Goal: Communication & Community: Answer question/provide support

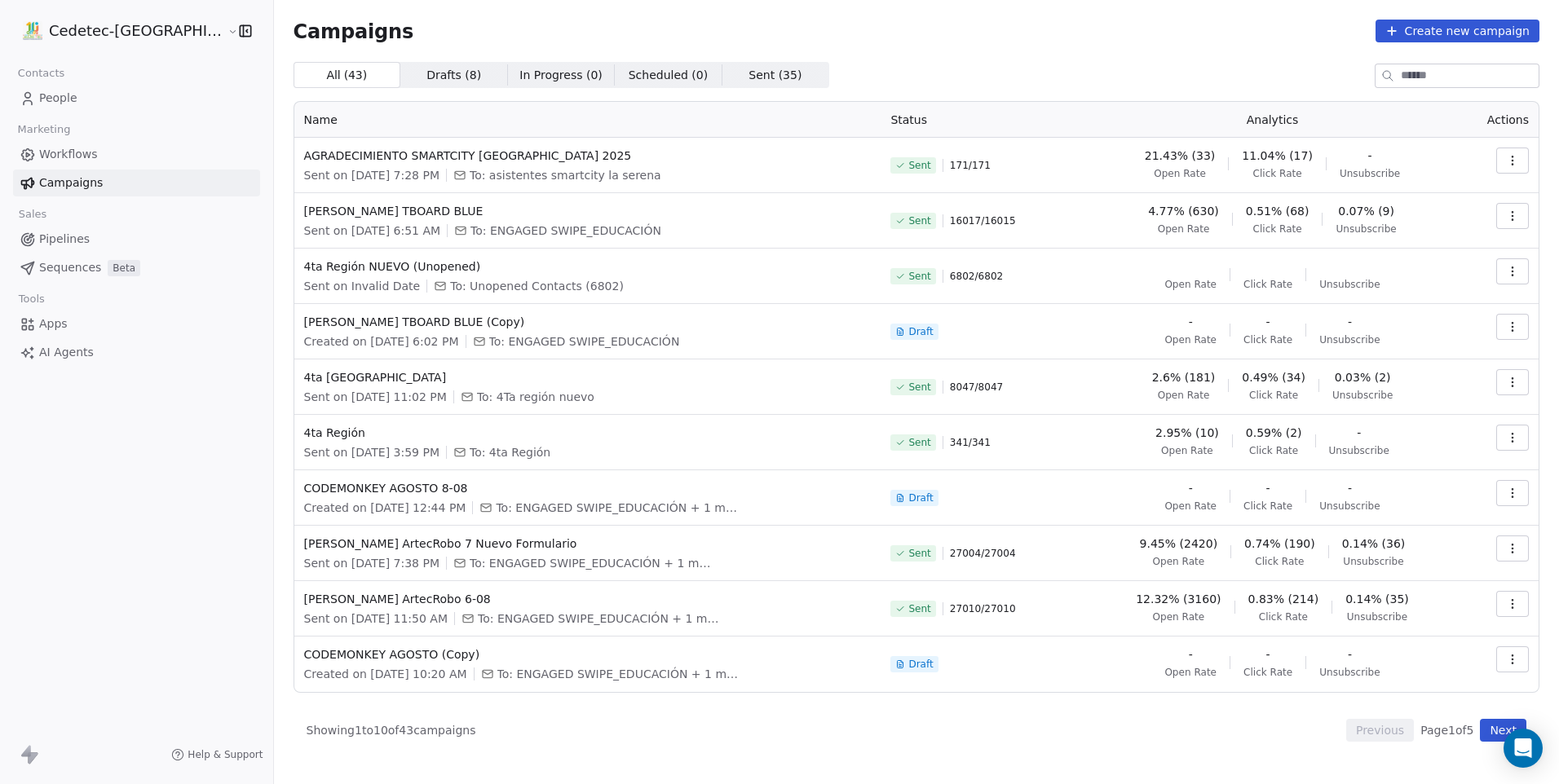
click at [1011, 64] on div "All ( 43 ) All ( 43 ) Drafts ( 8 ) Drafts ( 8 ) In Progress ( 0 ) In Progress (…" at bounding box center [916, 75] width 1246 height 26
click at [1513, 745] on div "Open Intercom Messenger" at bounding box center [1524, 749] width 43 height 43
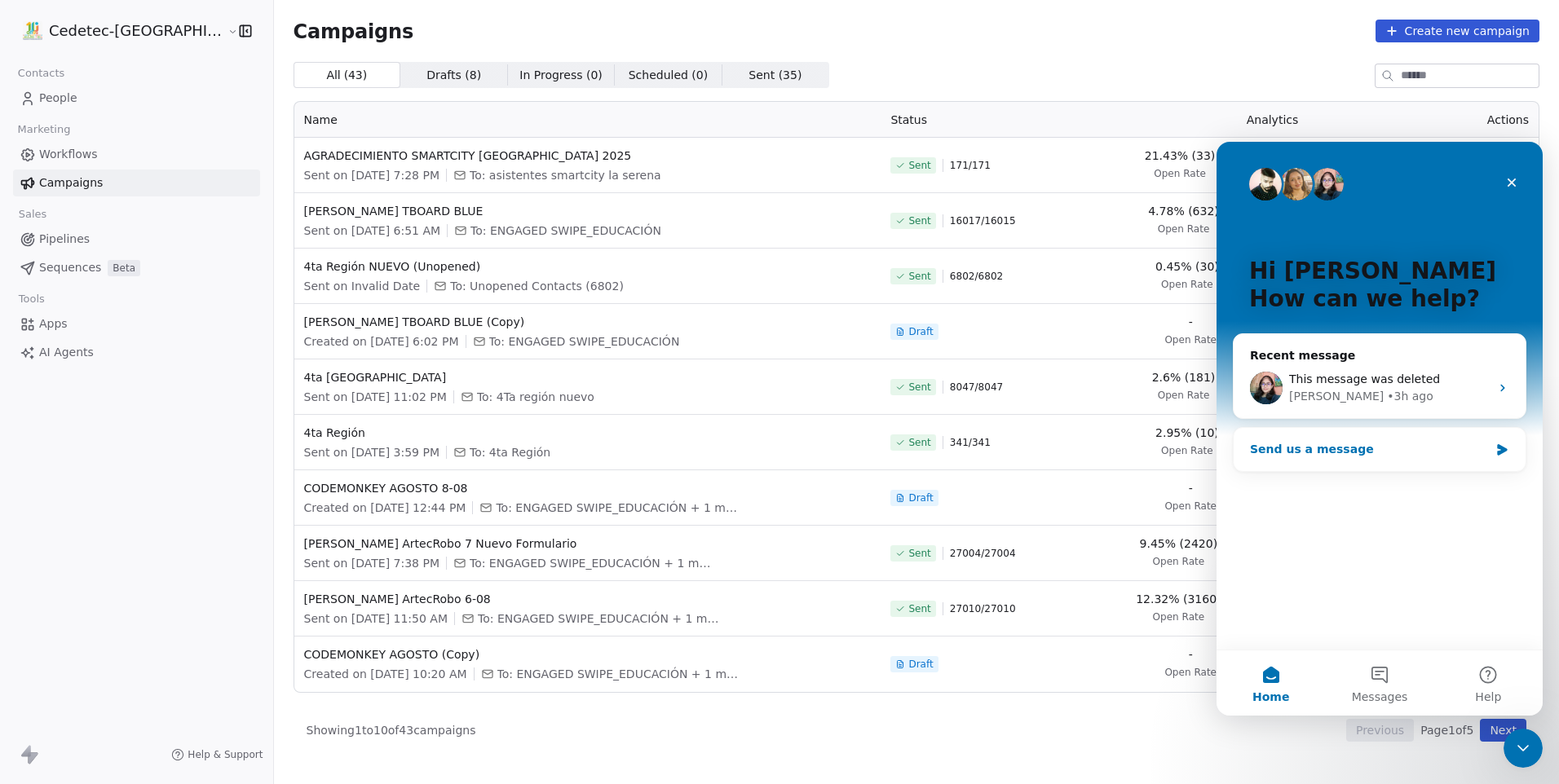
click at [1373, 442] on div "Send us a message" at bounding box center [1369, 449] width 239 height 17
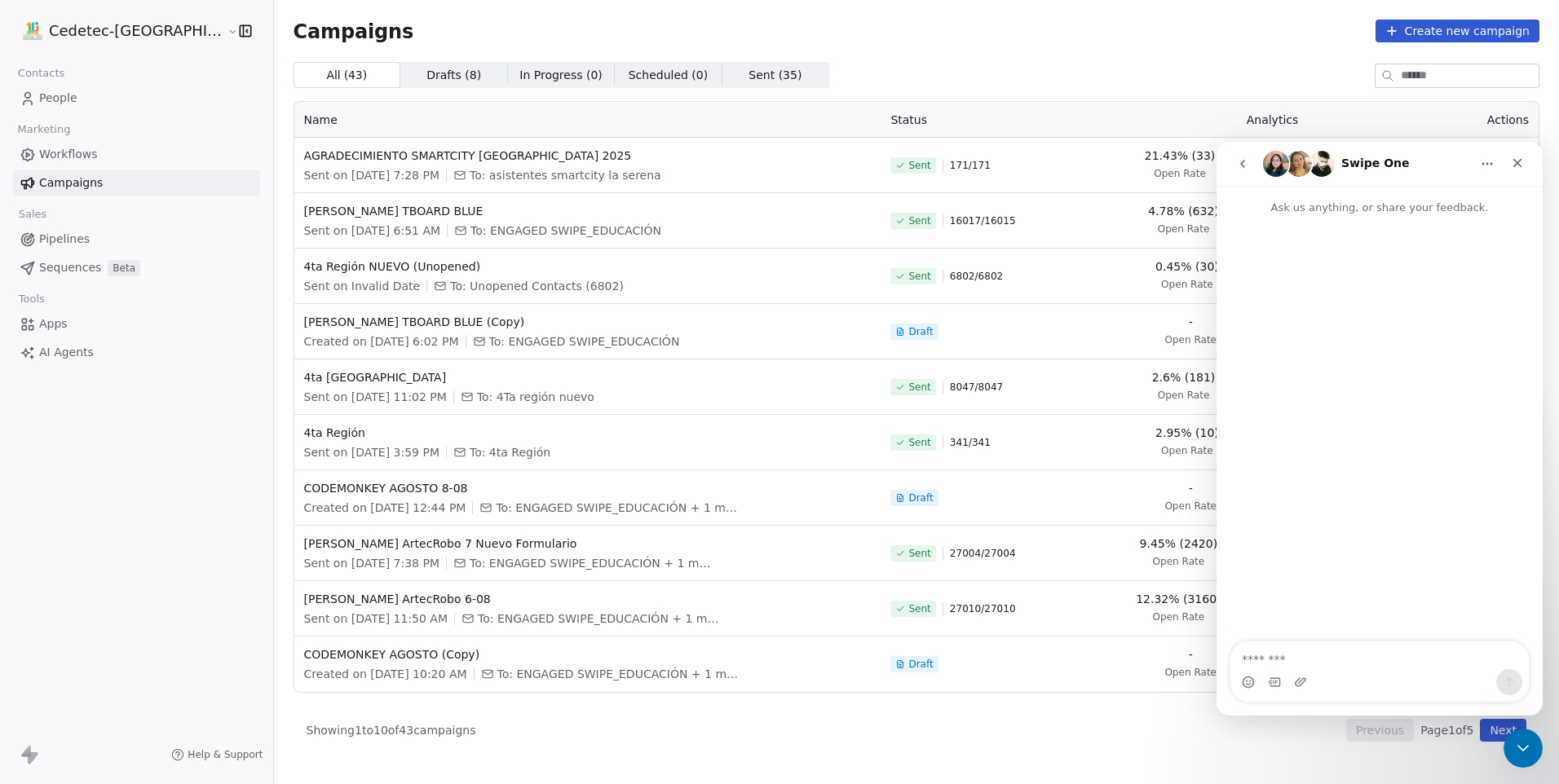
click at [1242, 170] on icon "go back" at bounding box center [1242, 163] width 13 height 13
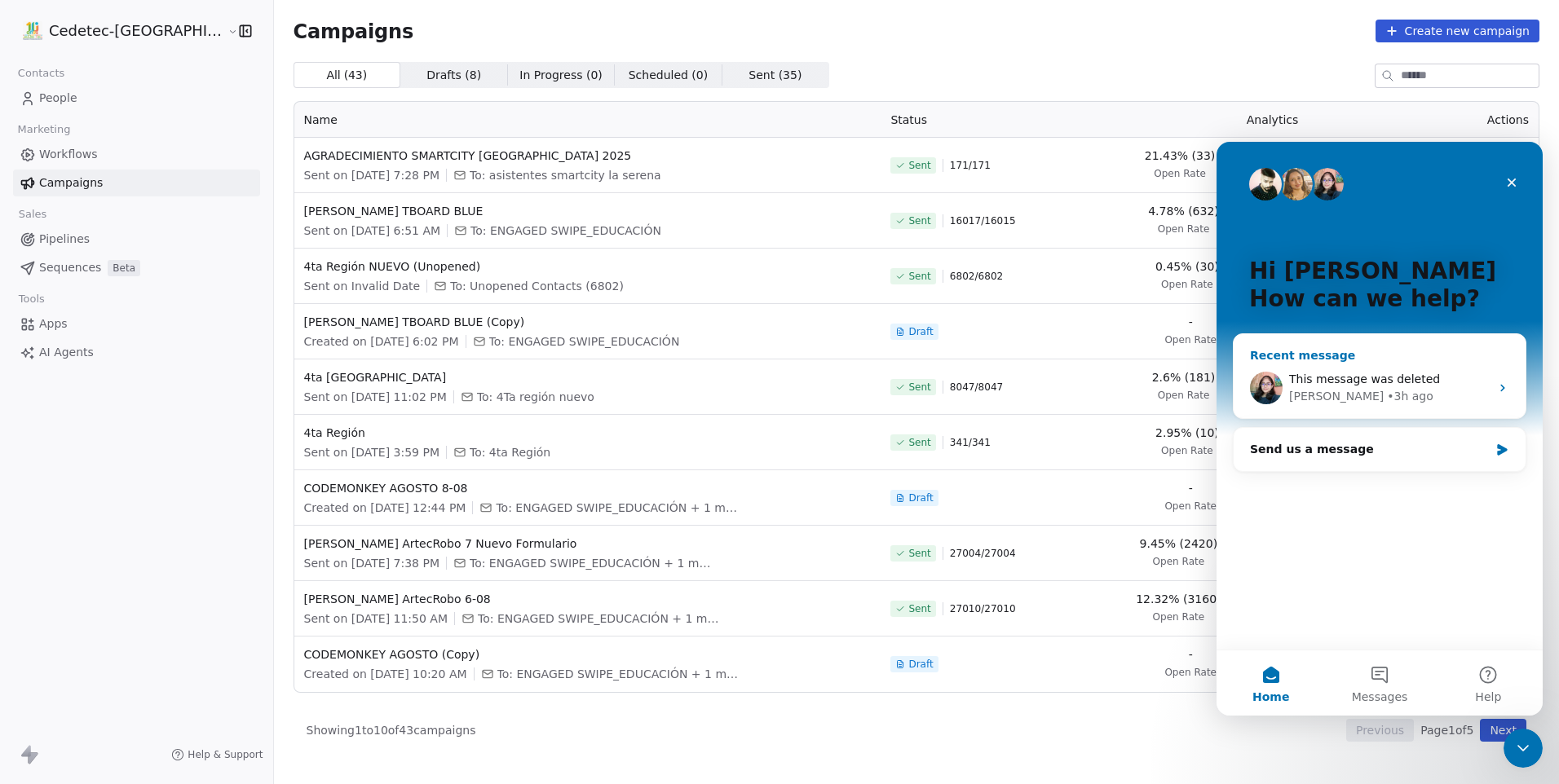
click at [1371, 385] on span "This message was deleted" at bounding box center [1364, 379] width 151 height 13
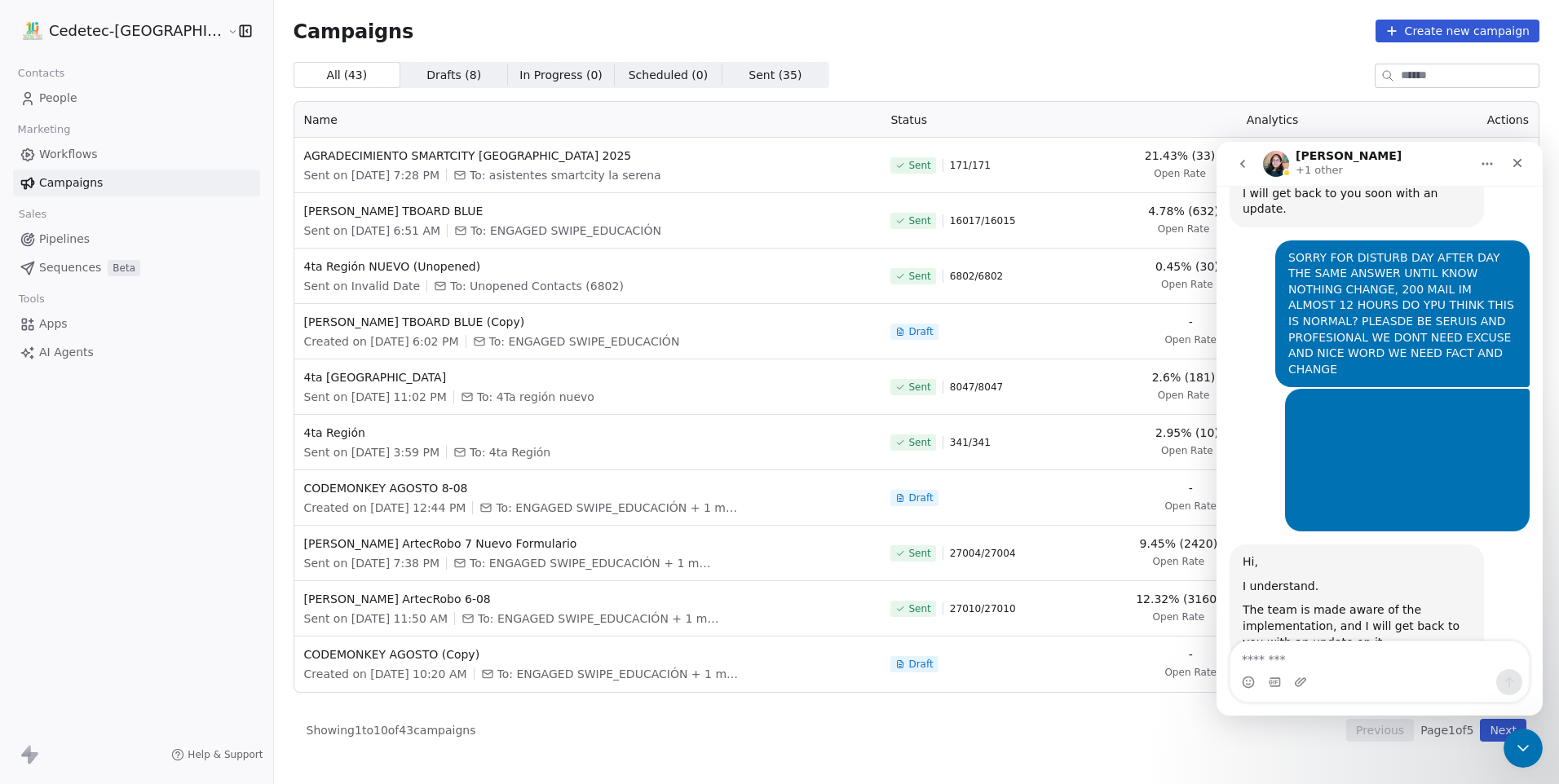
scroll to position [3943, 0]
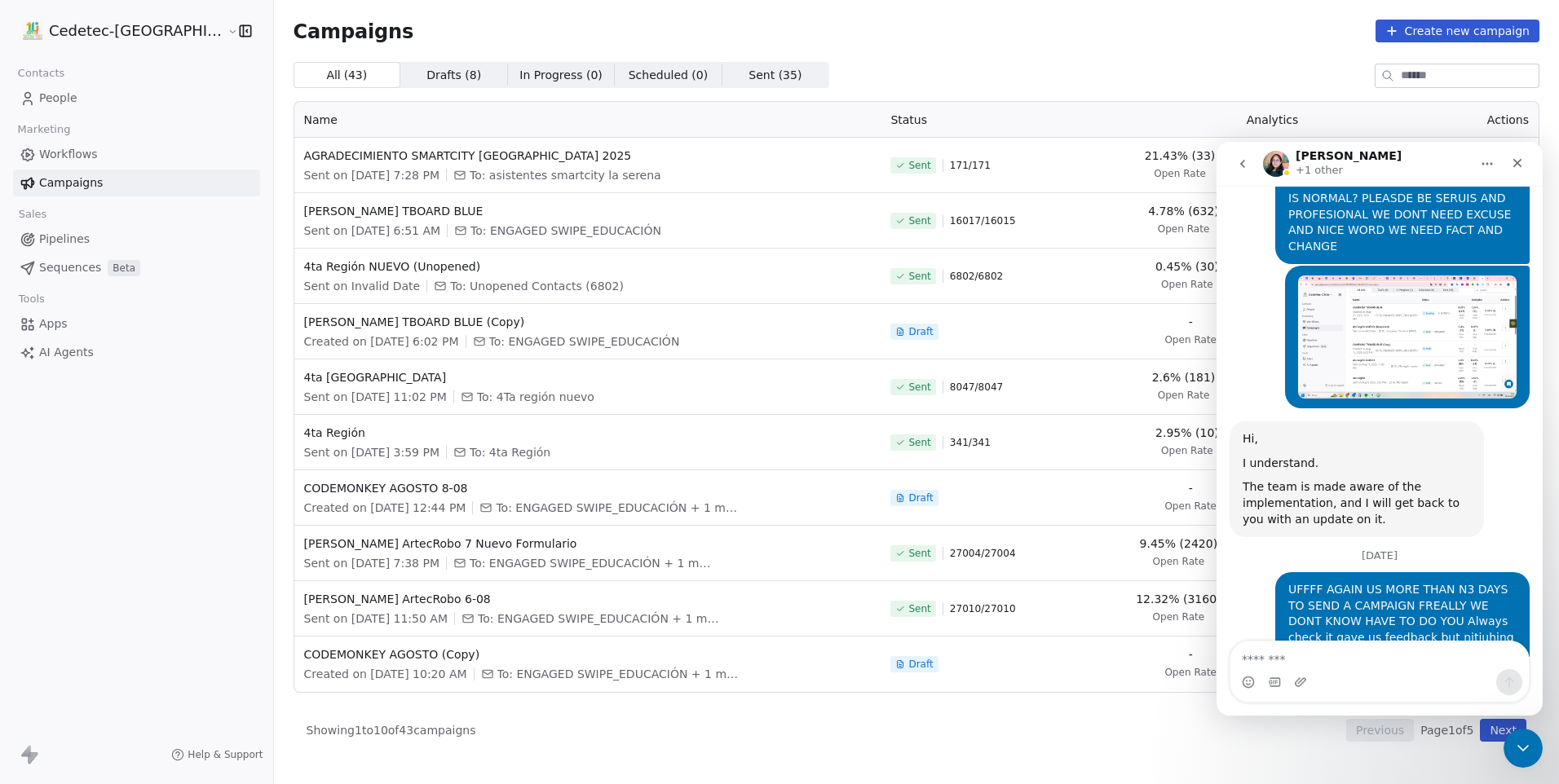
click at [1370, 715] on img "Guillermo says…" at bounding box center [1407, 776] width 218 height 123
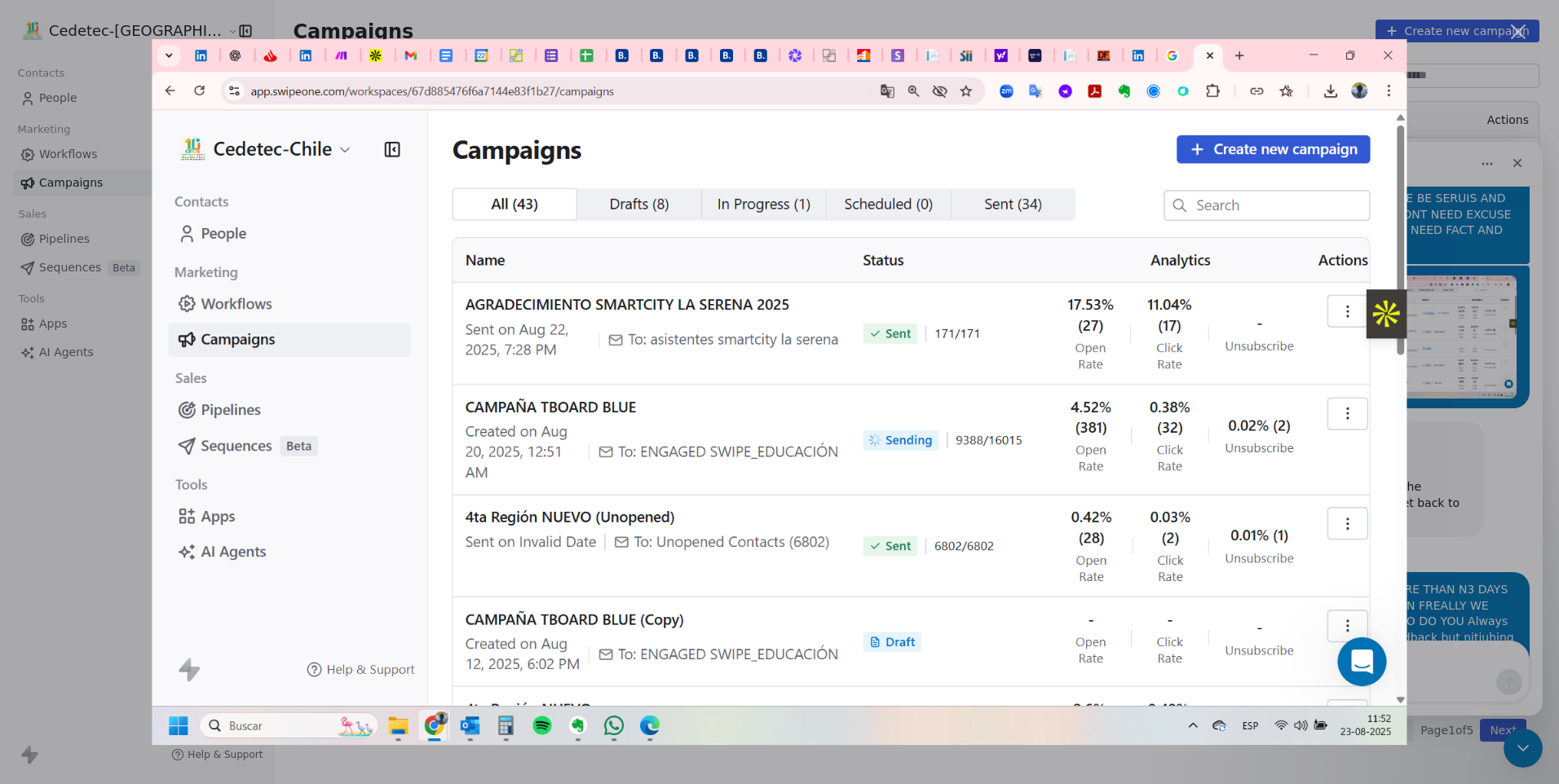
click at [1462, 362] on div "Intercom messenger" at bounding box center [779, 392] width 1559 height 784
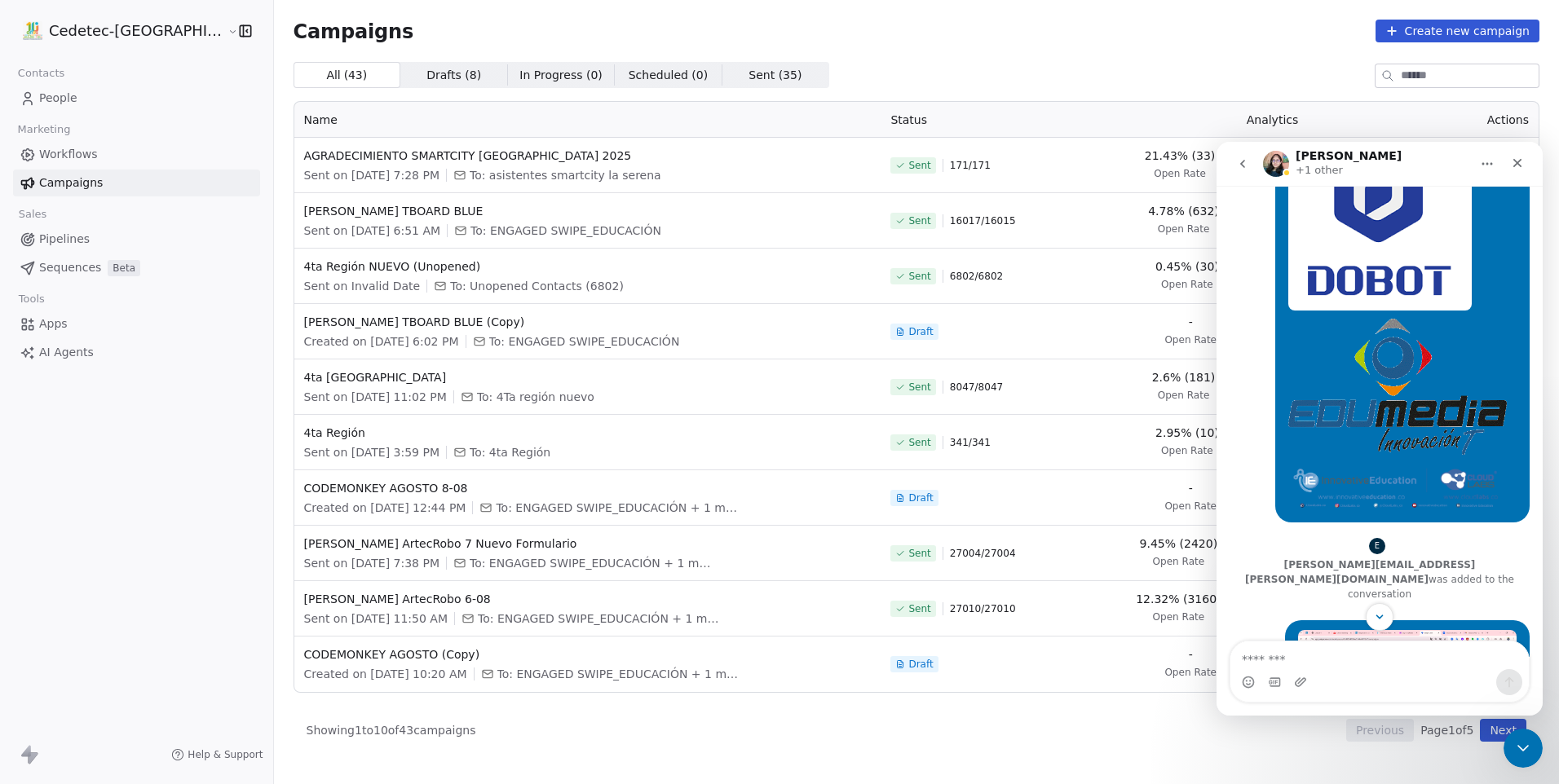
scroll to position [3128, 0]
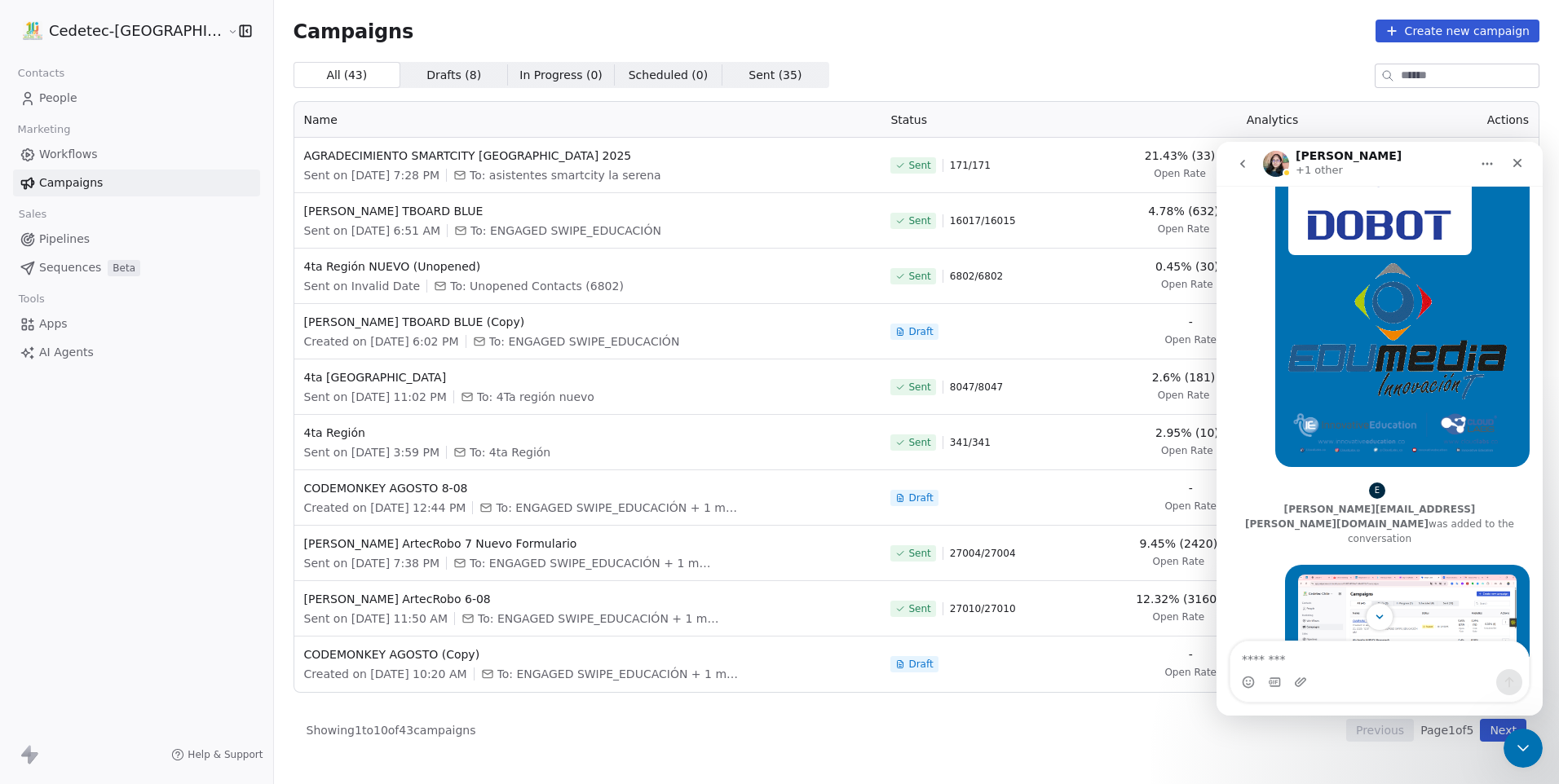
click at [1364, 575] on img "Guillermo says…" at bounding box center [1407, 636] width 218 height 123
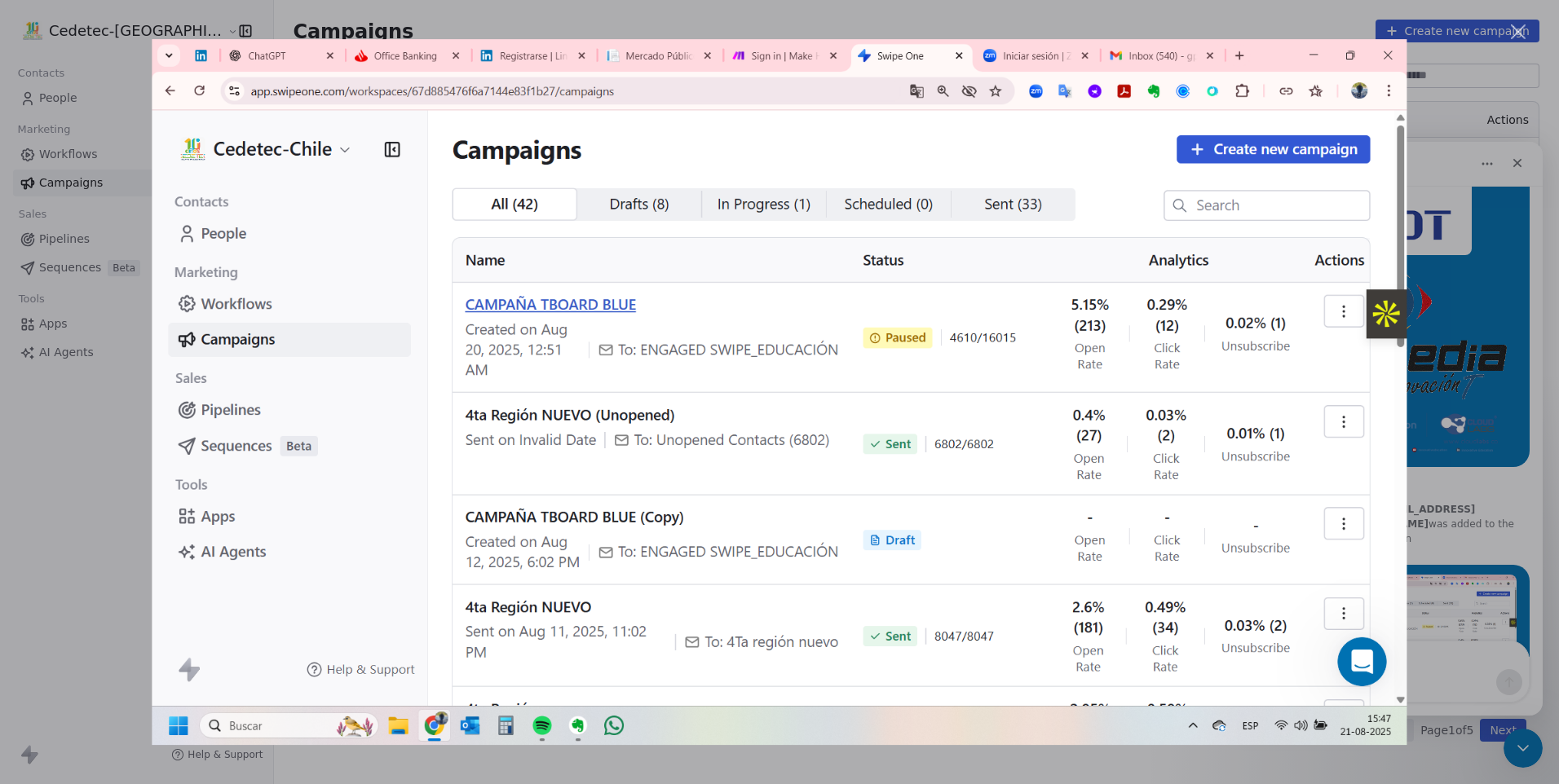
click at [1429, 389] on div "Intercom messenger" at bounding box center [779, 392] width 1559 height 784
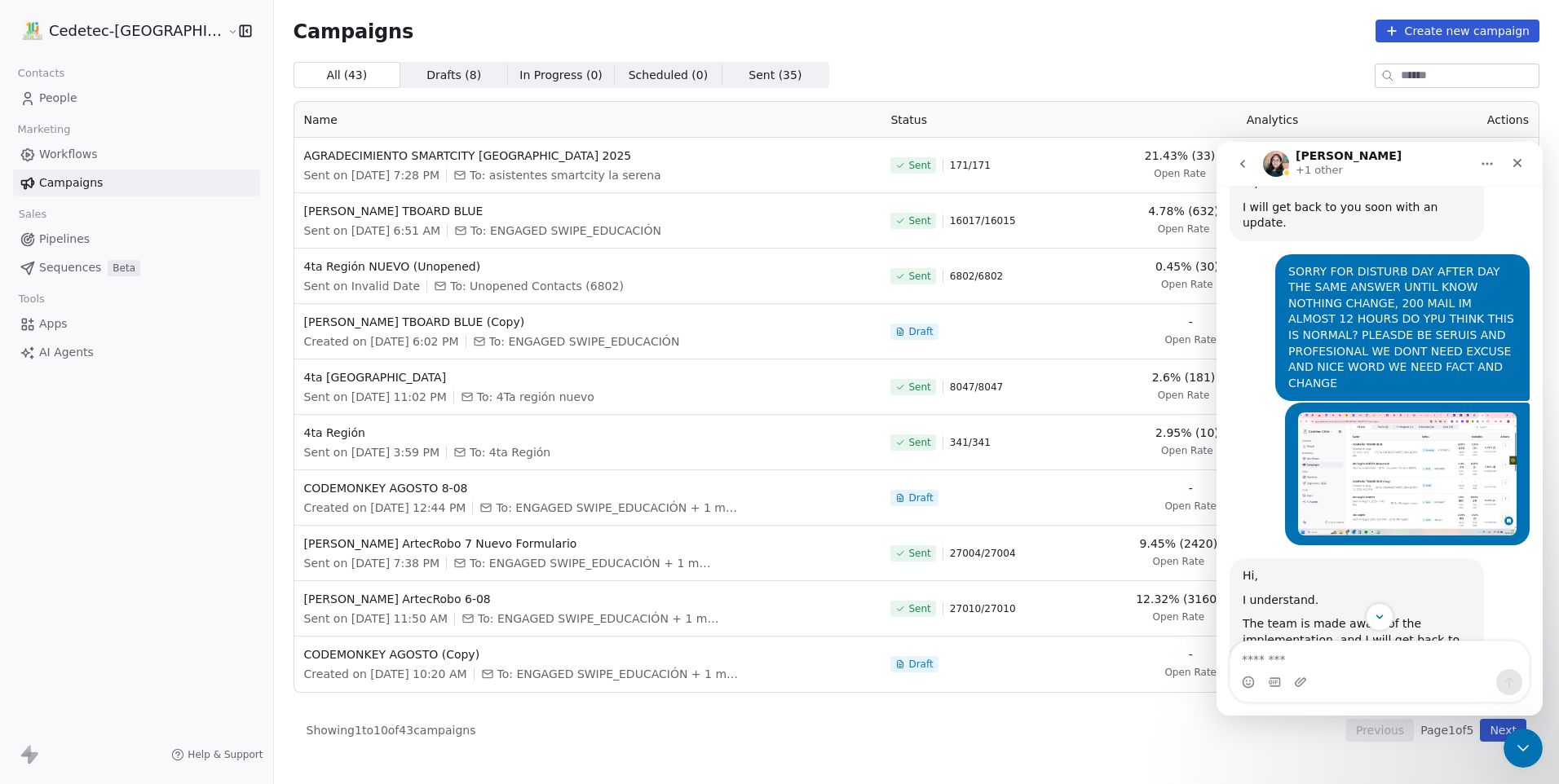
scroll to position [3943, 0]
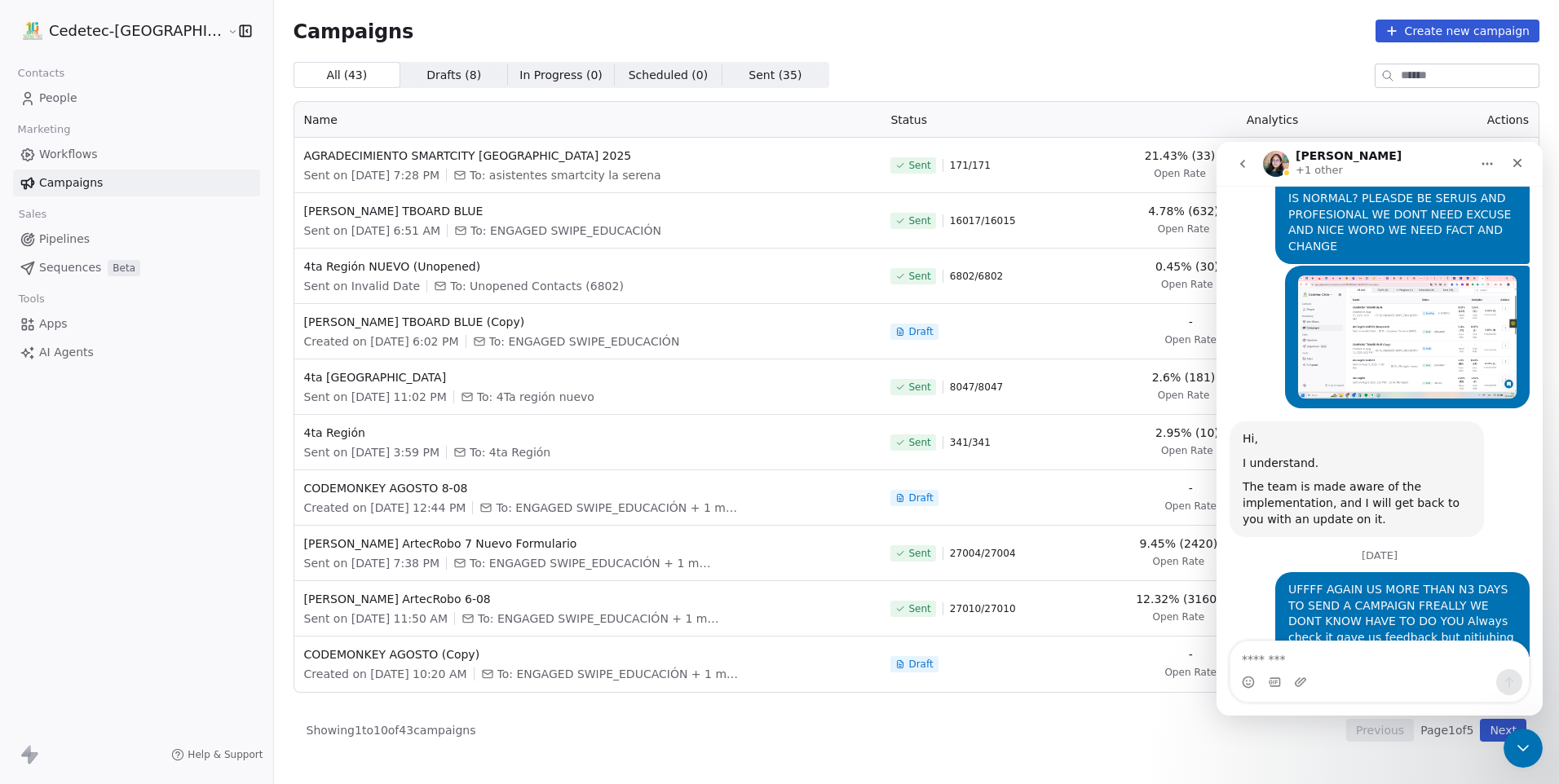
click at [1304, 715] on img "Guillermo says…" at bounding box center [1407, 776] width 218 height 123
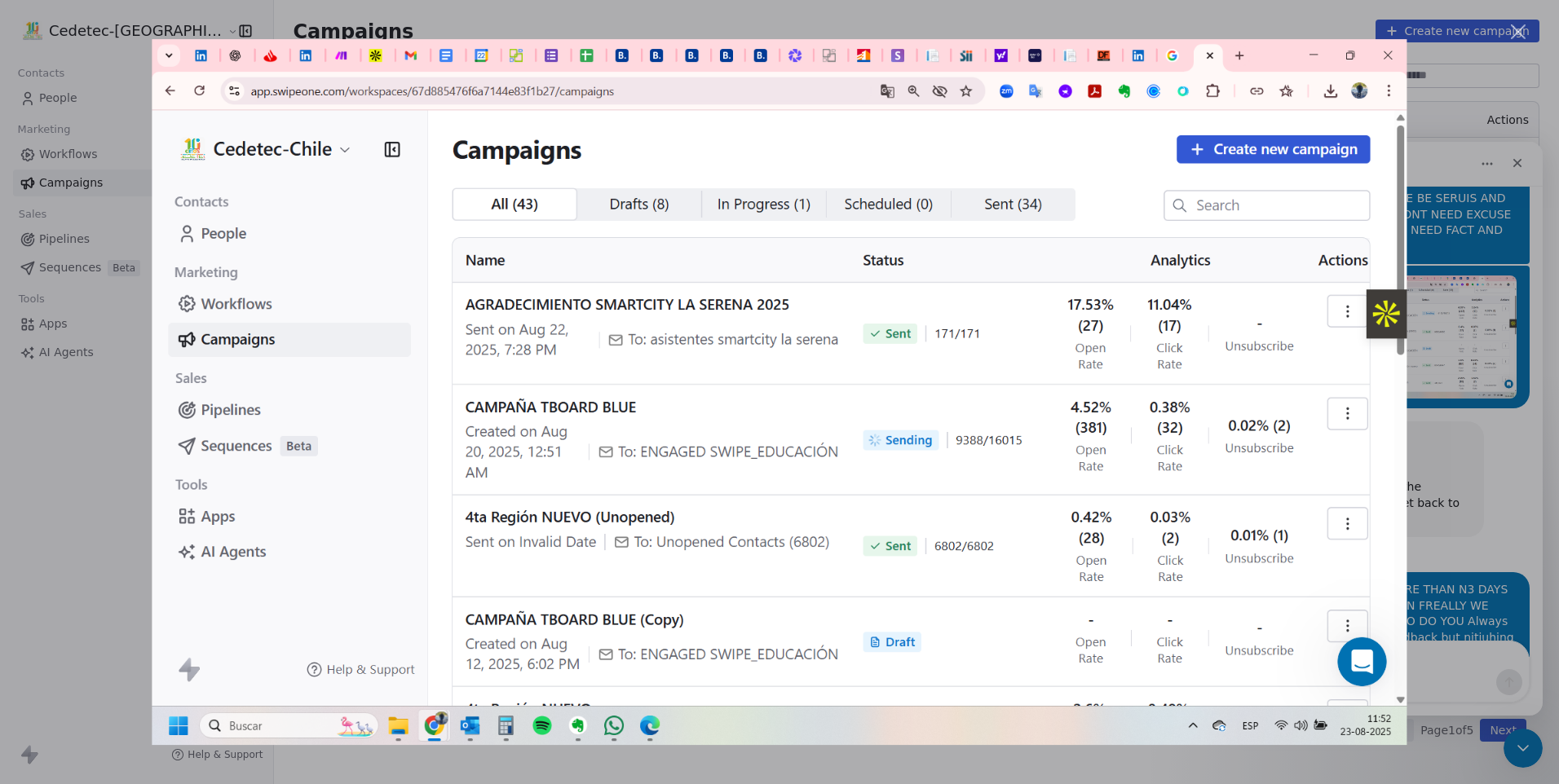
click at [1515, 512] on div "Intercom messenger" at bounding box center [779, 392] width 1559 height 784
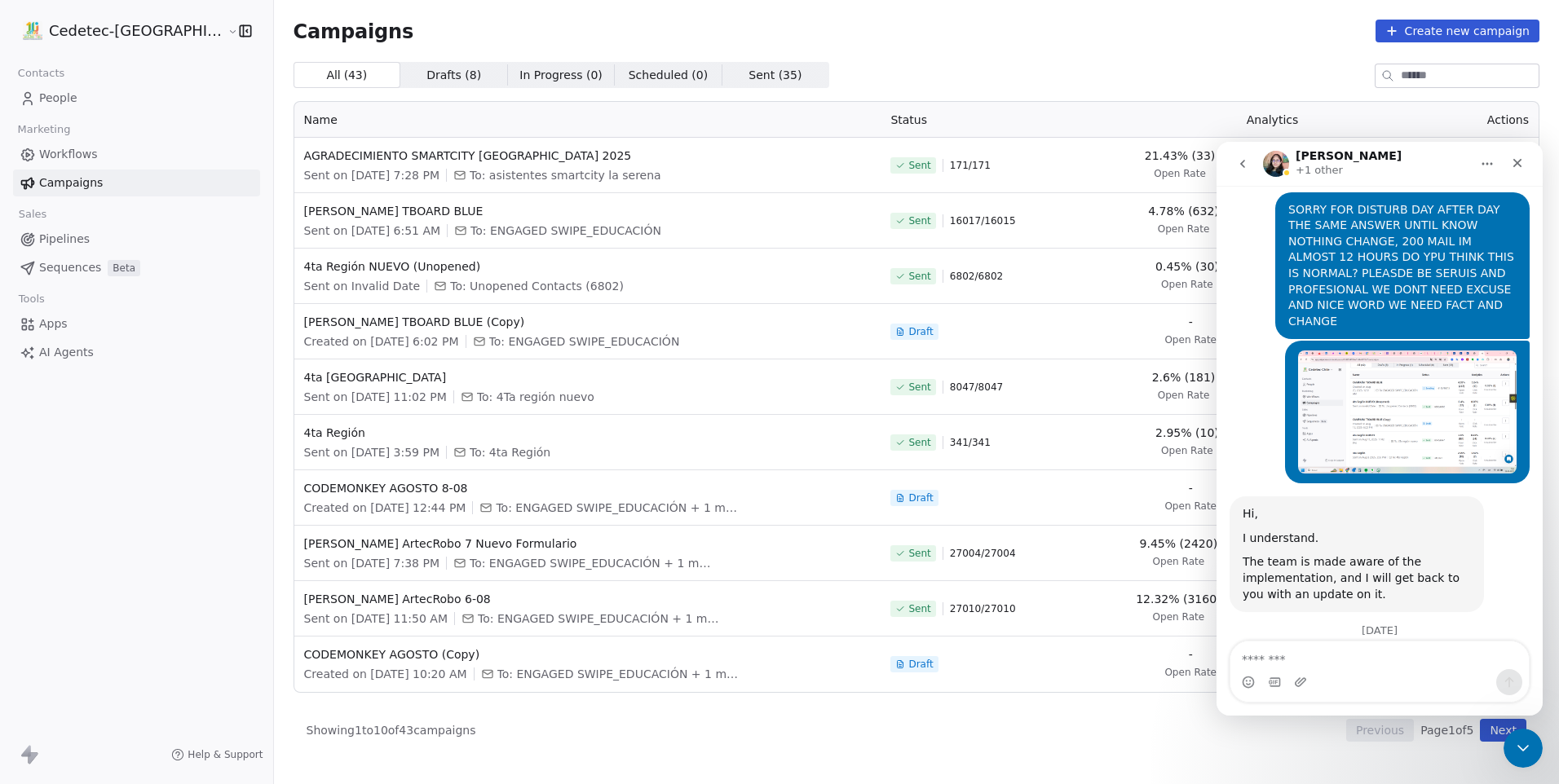
scroll to position [3861, 0]
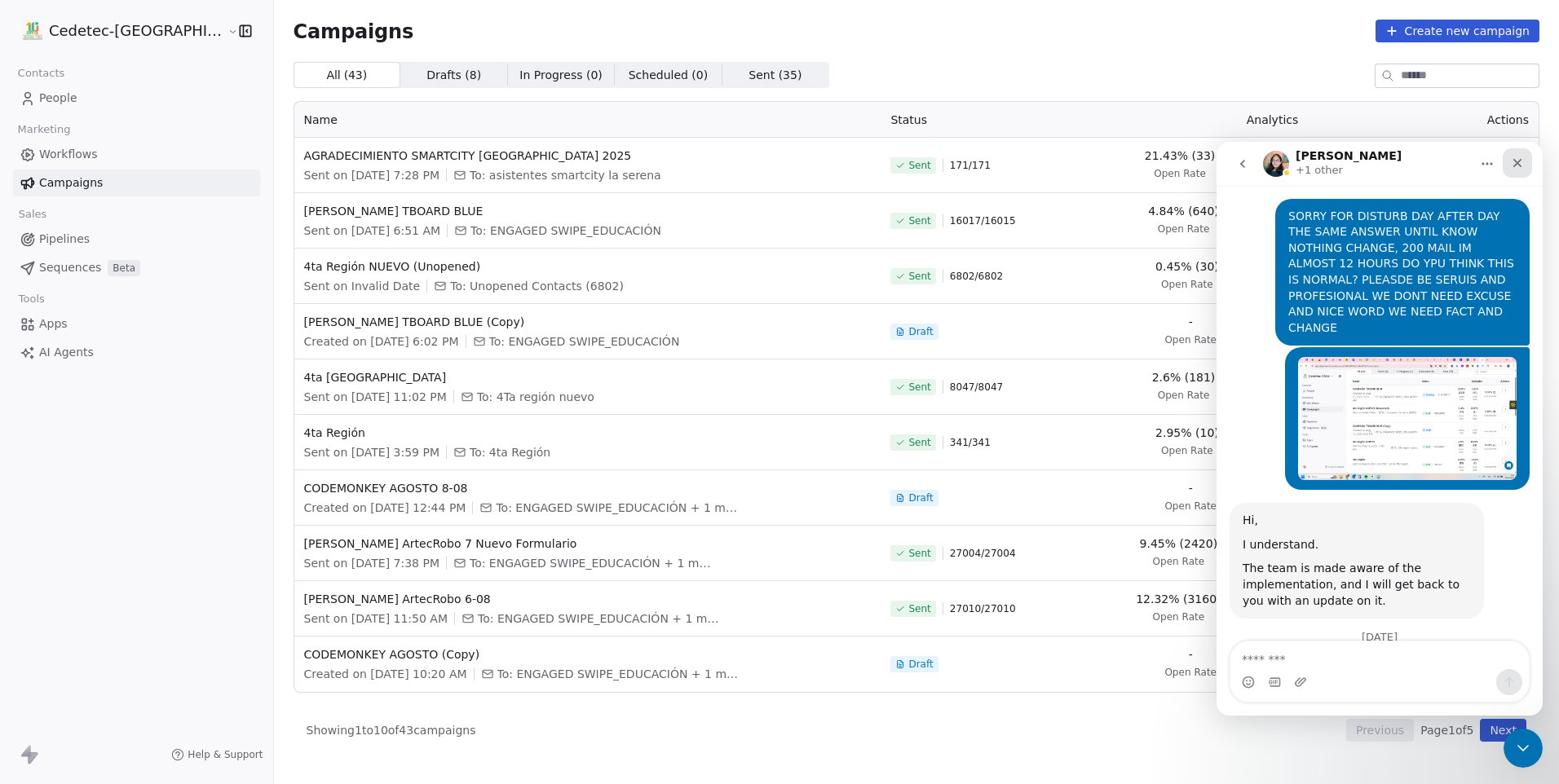
click at [1523, 165] on icon "Close" at bounding box center [1517, 162] width 13 height 13
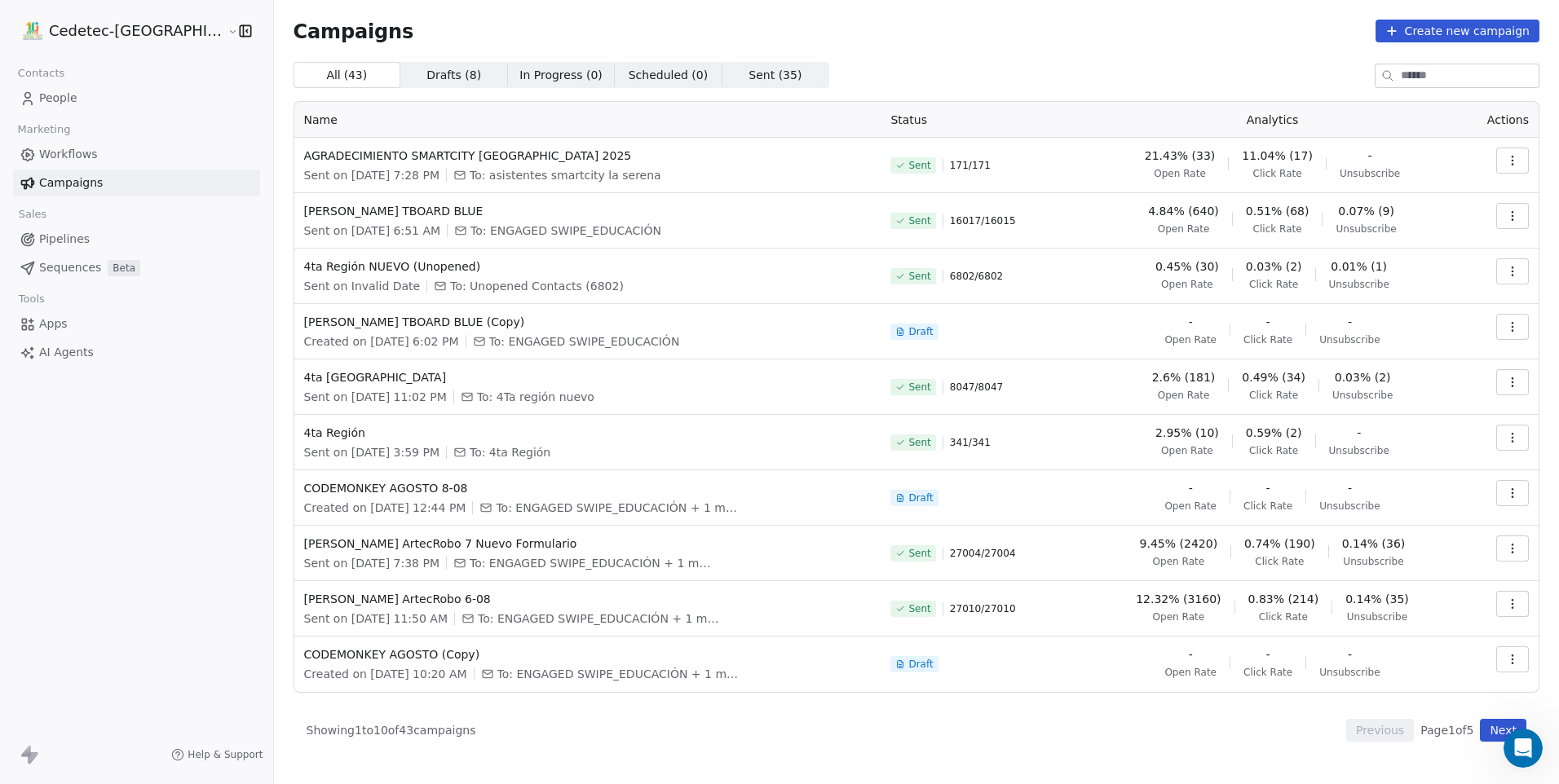
scroll to position [3943, 0]
click at [928, 46] on div "Campaigns Create new campaign All ( 43 ) All ( 43 ) Drafts ( 8 ) Drafts ( 8 ) I…" at bounding box center [916, 381] width 1246 height 722
